Goal: Find specific page/section: Find specific page/section

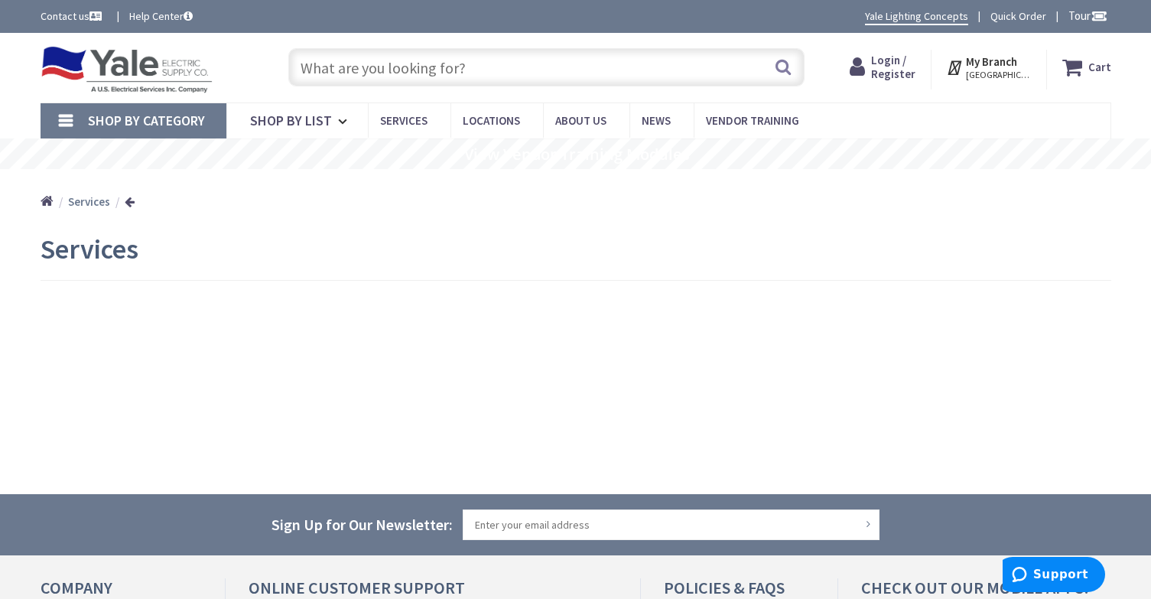
click at [317, 57] on input "text" at bounding box center [546, 67] width 516 height 38
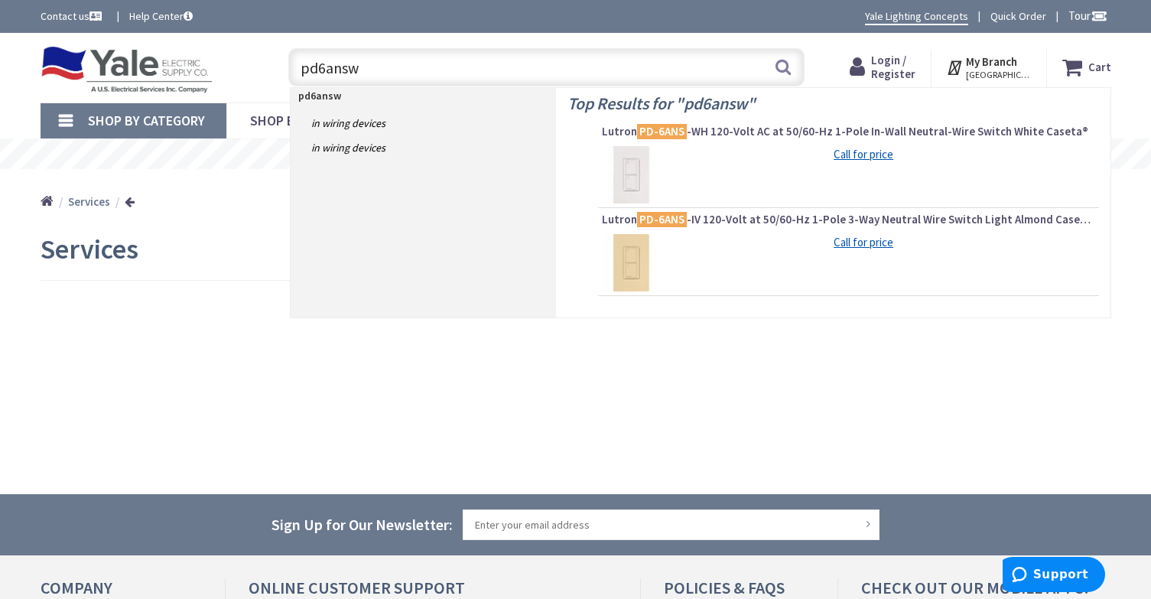
type input "pd6answh"
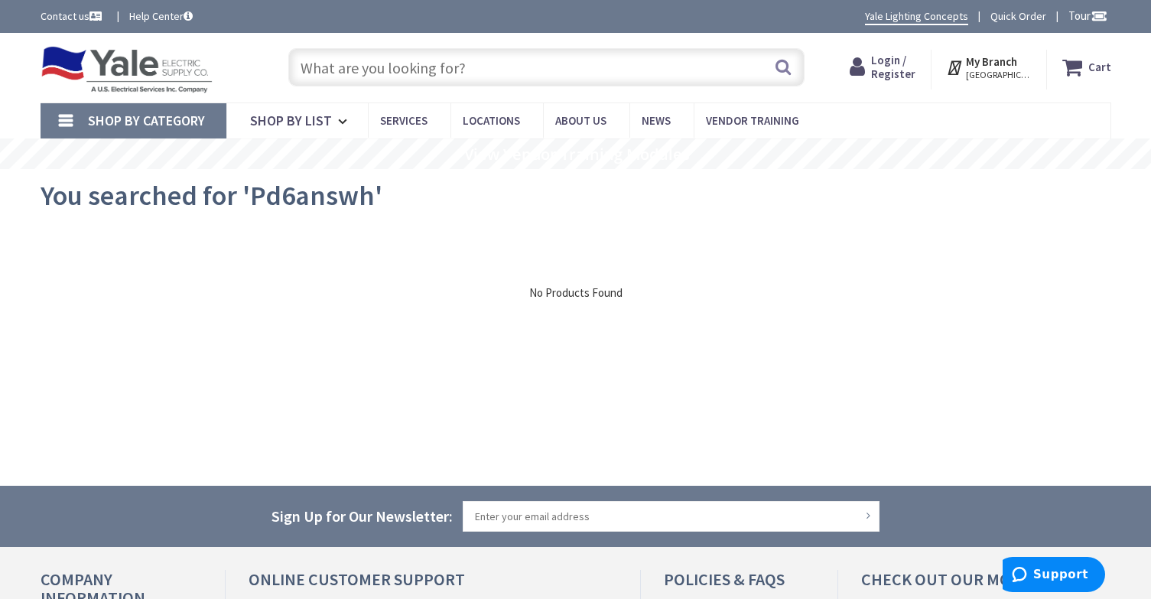
click at [411, 72] on input "text" at bounding box center [546, 67] width 516 height 38
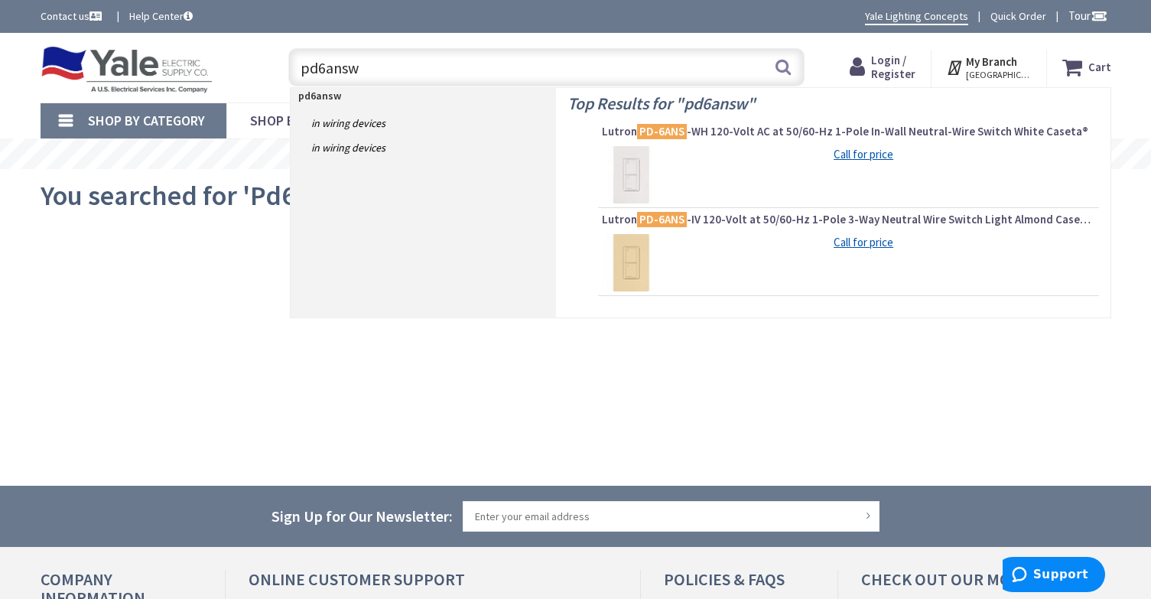
type input "pd6answh"
